Goal: Information Seeking & Learning: Learn about a topic

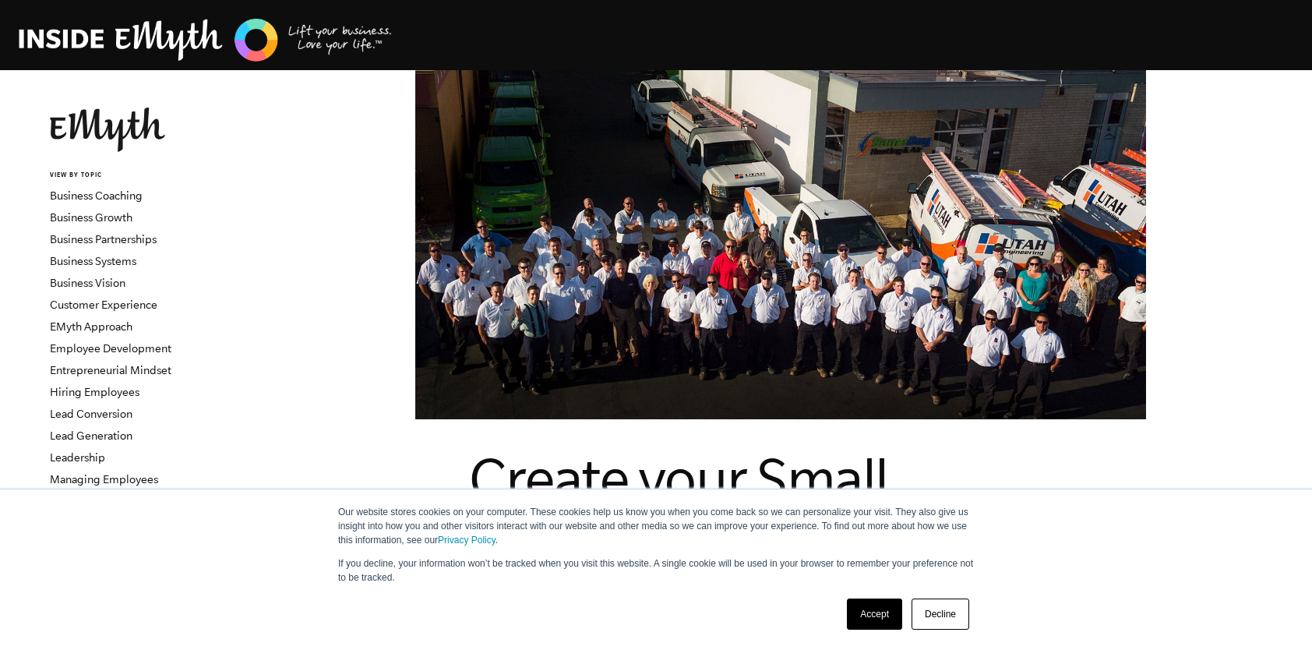
click at [880, 614] on link "Accept" at bounding box center [874, 613] width 55 height 31
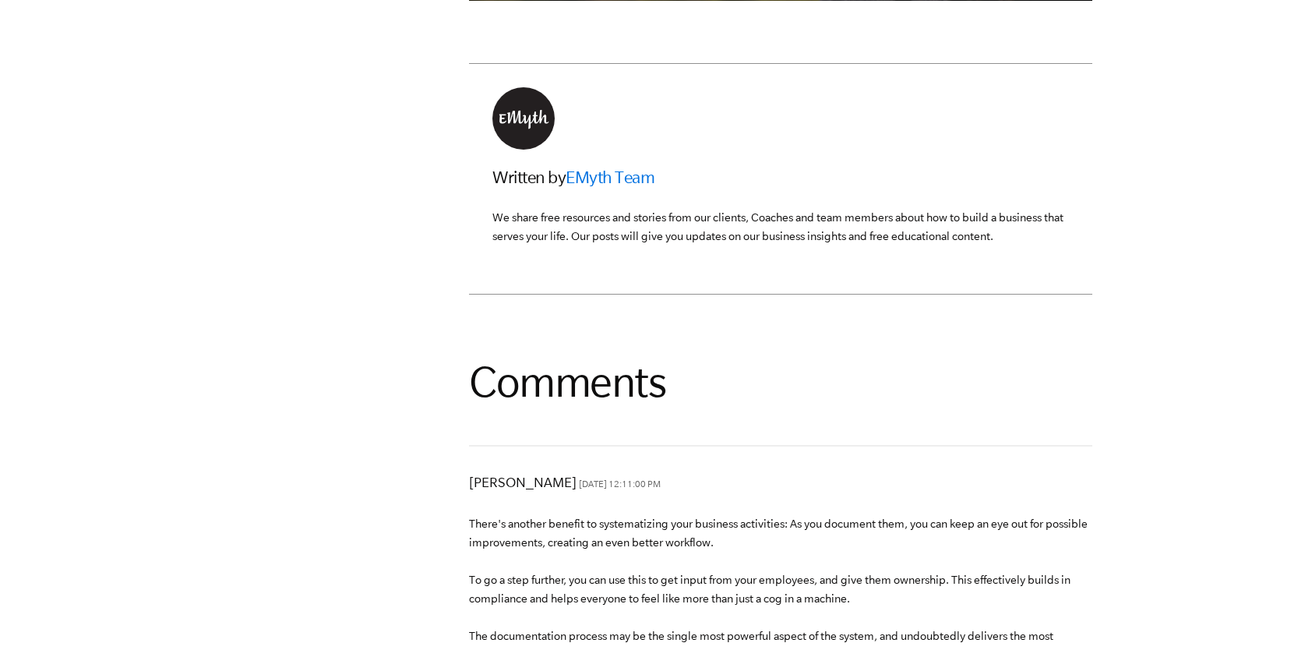
scroll to position [3857, 0]
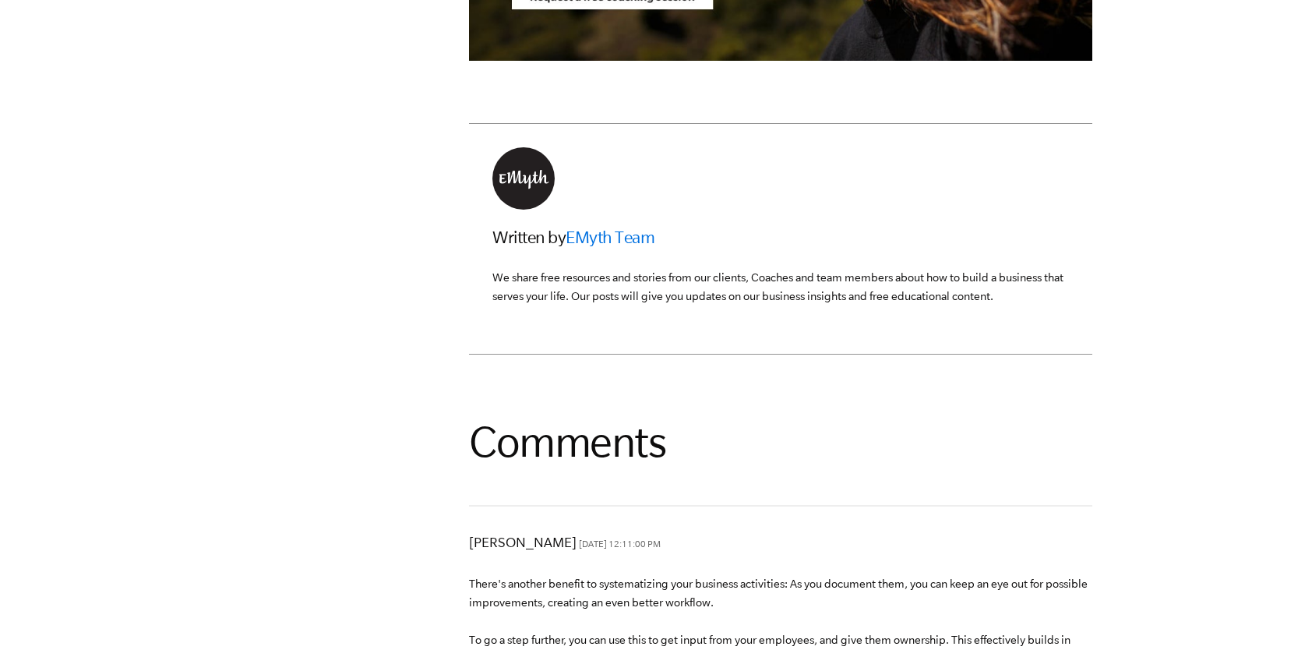
click at [633, 246] on link "EMyth Team" at bounding box center [610, 237] width 89 height 19
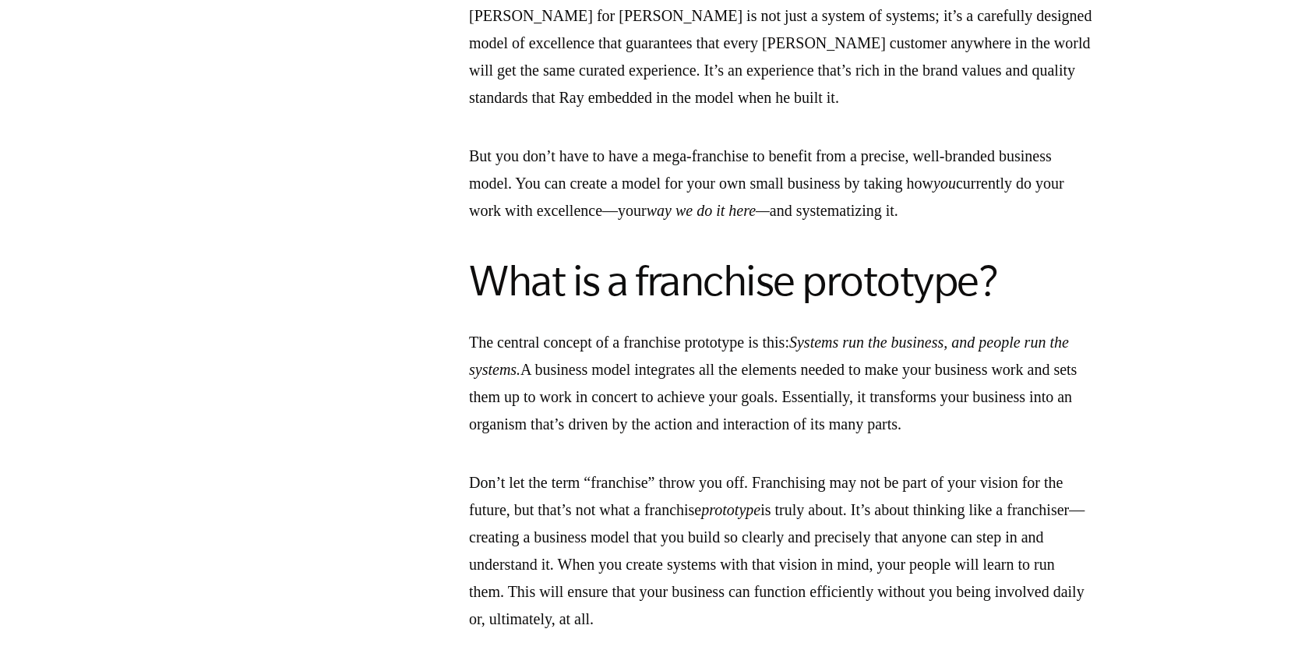
scroll to position [1120, 0]
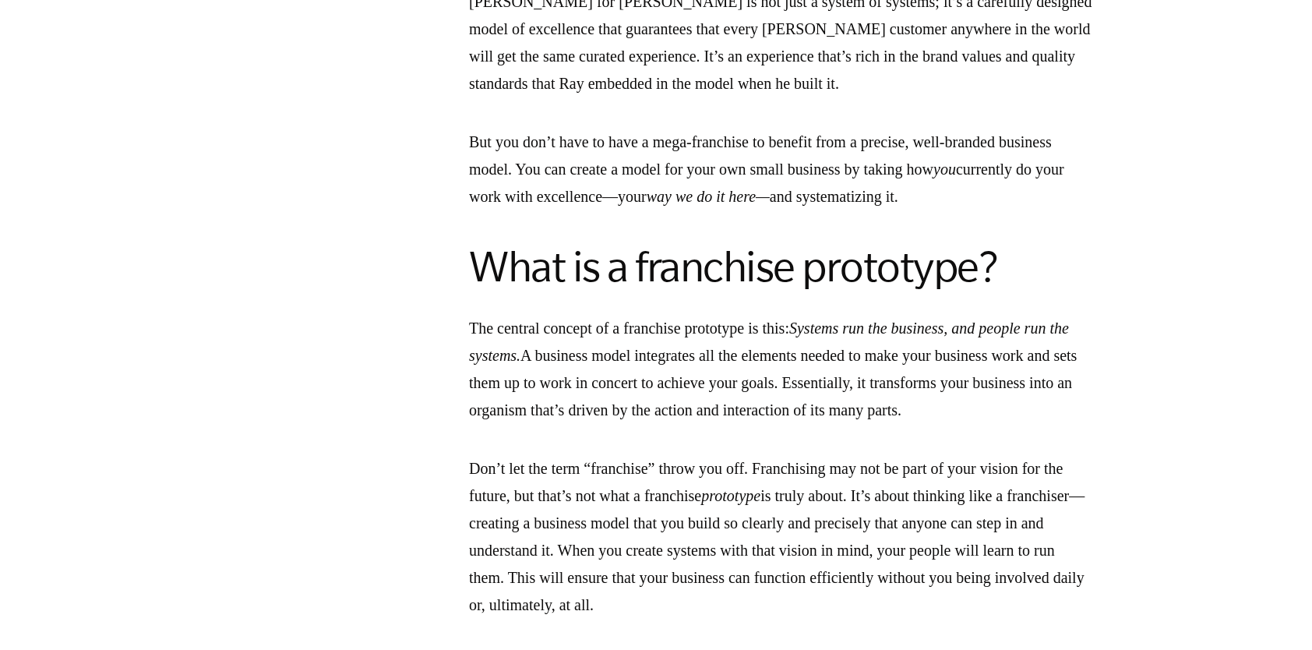
drag, startPoint x: 472, startPoint y: 327, endPoint x: 770, endPoint y: 337, distance: 297.8
click at [770, 337] on p "The central concept of a franchise prototype is this: Systems run the business,…" at bounding box center [780, 369] width 623 height 109
copy p "The central concept of a franchise prototype"
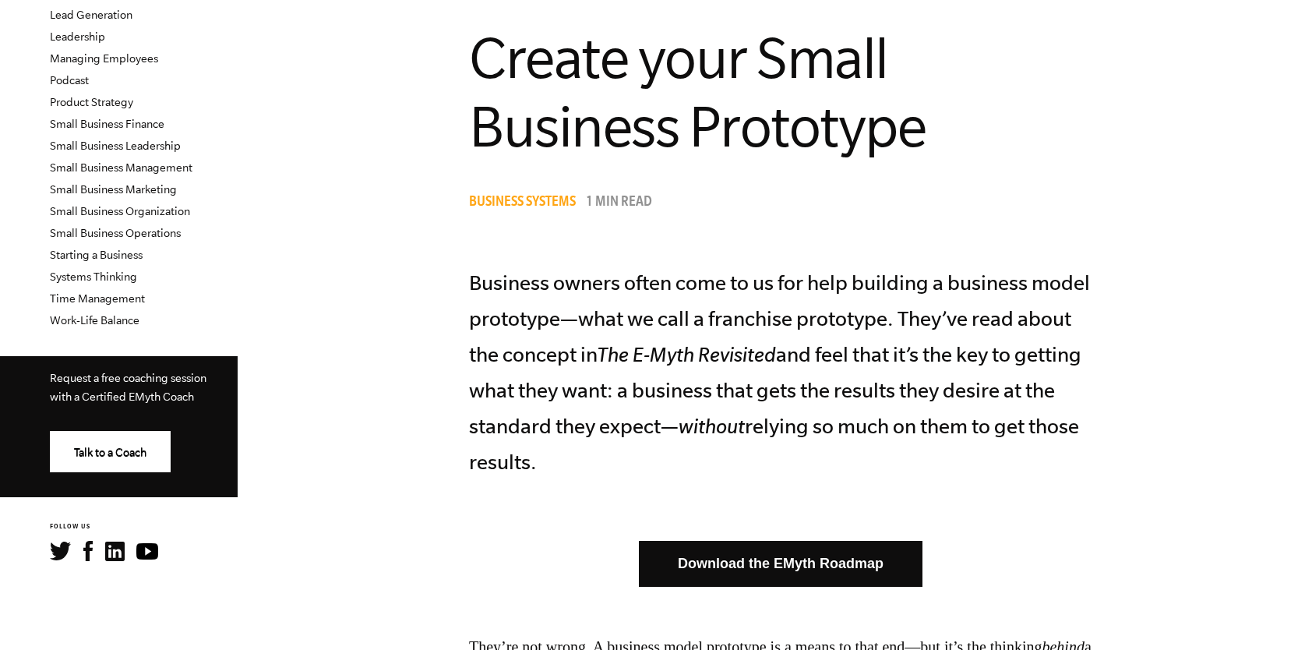
scroll to position [0, 0]
